Goal: Manage account settings

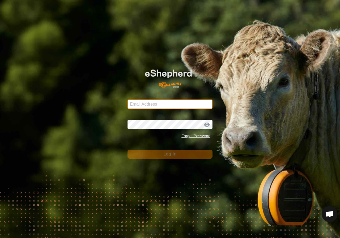
click at [153, 104] on input "Email Address" at bounding box center [169, 105] width 85 height 10
type input "[EMAIL_ADDRESS][DOMAIN_NAME]"
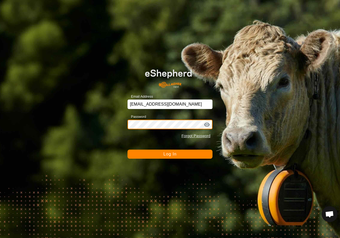
click at [127, 150] on button "Log In" at bounding box center [169, 154] width 85 height 9
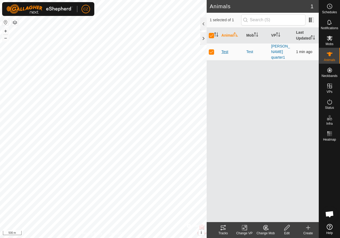
click at [227, 50] on span "Test" at bounding box center [224, 52] width 7 height 6
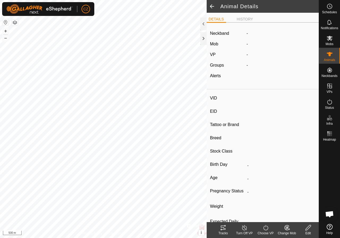
type input "Test"
type input "-"
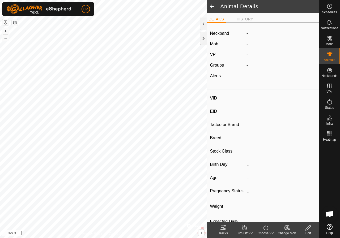
type input "0 kg"
type input "-"
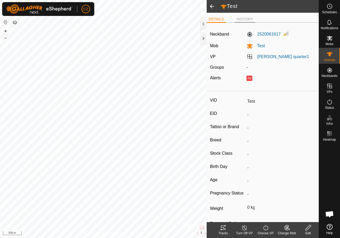
click at [249, 20] on li "HISTORY" at bounding box center [244, 19] width 21 height 6
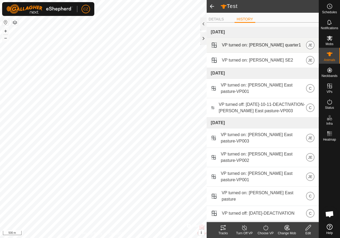
click at [245, 47] on span "VP turned on: [PERSON_NAME] quarter1" at bounding box center [261, 45] width 79 height 6
click at [309, 46] on p-avatar "JE" at bounding box center [310, 45] width 8 height 8
click at [257, 45] on span "VP turned on: [PERSON_NAME] quarter1" at bounding box center [261, 45] width 79 height 6
click at [214, 46] on span at bounding box center [214, 45] width 7 height 7
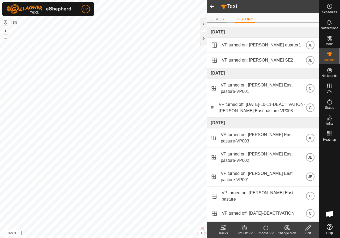
click at [218, 20] on li "DETAILS" at bounding box center [216, 19] width 19 height 6
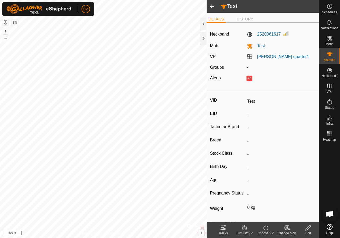
click at [212, 10] on span at bounding box center [212, 6] width 11 height 13
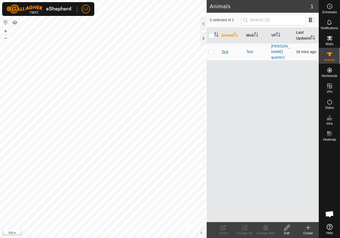
click at [225, 51] on span "Test" at bounding box center [224, 52] width 7 height 6
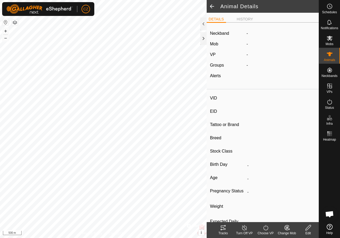
type input "Test"
type input "-"
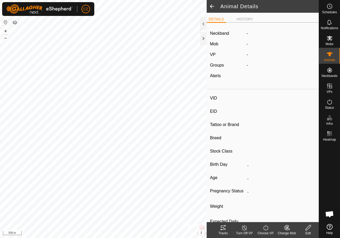
type input "0 kg"
type input "-"
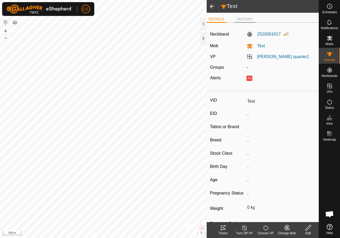
click at [240, 19] on li "HISTORY" at bounding box center [244, 19] width 21 height 6
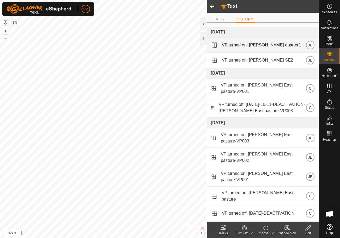
click at [239, 46] on span "VP turned on: [PERSON_NAME] quarter1" at bounding box center [261, 45] width 79 height 6
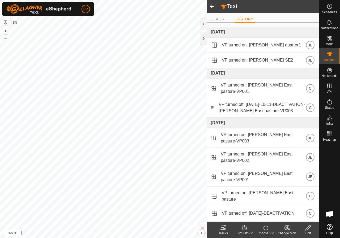
click at [215, 8] on span at bounding box center [212, 6] width 11 height 13
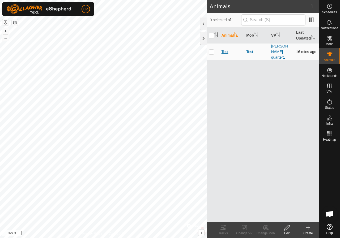
click at [228, 50] on span "Test" at bounding box center [224, 52] width 7 height 6
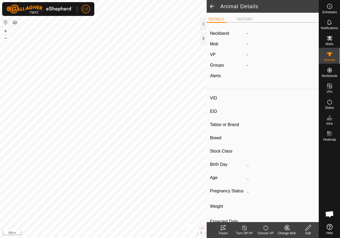
type input "Test"
type input "-"
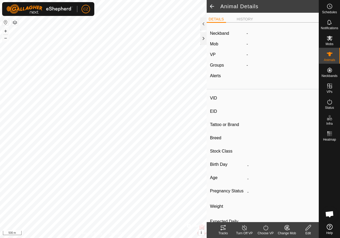
type input "0 kg"
type input "-"
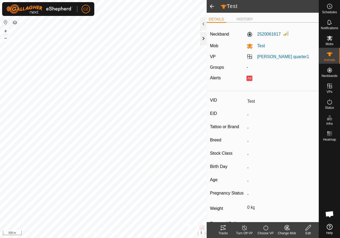
click at [205, 41] on div at bounding box center [203, 38] width 6 height 13
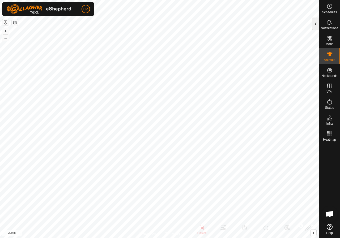
click at [317, 20] on div at bounding box center [315, 24] width 6 height 13
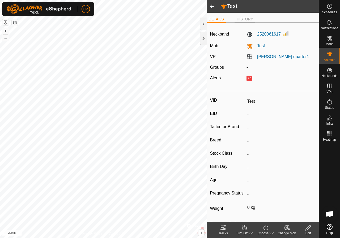
click at [241, 19] on li "HISTORY" at bounding box center [244, 19] width 21 height 6
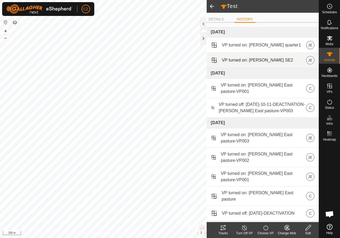
click at [215, 61] on span at bounding box center [214, 60] width 7 height 7
